Goal: Information Seeking & Learning: Find specific fact

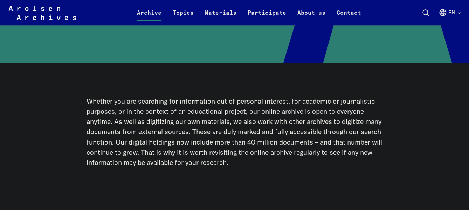
scroll to position [70, 0]
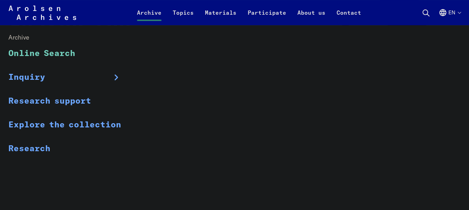
click at [56, 52] on link "Online Search" at bounding box center [69, 53] width 122 height 23
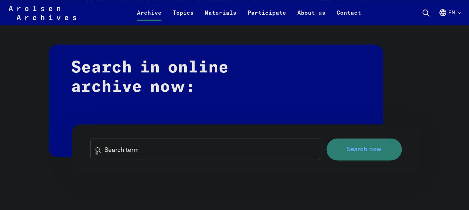
scroll to position [385, 0]
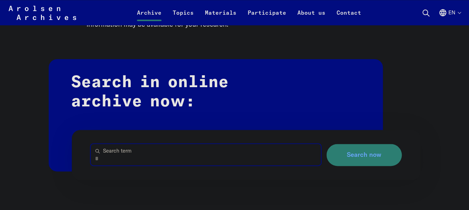
click at [125, 164] on input "Search term" at bounding box center [206, 154] width 230 height 21
type input "**********"
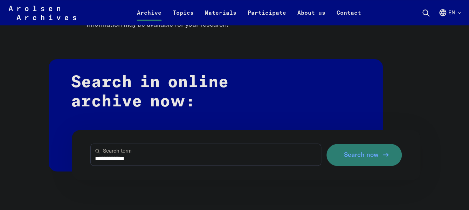
click at [357, 159] on span "Search now" at bounding box center [361, 154] width 35 height 7
